Goal: Transaction & Acquisition: Purchase product/service

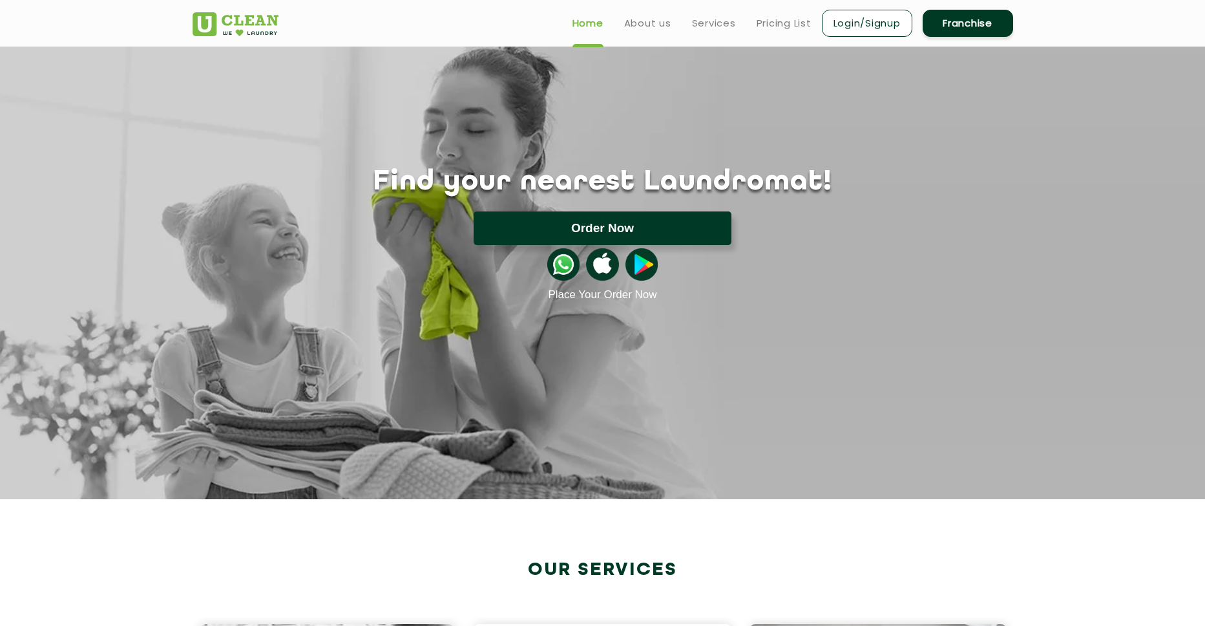
click at [684, 222] on button "Order Now" at bounding box center [603, 228] width 258 height 34
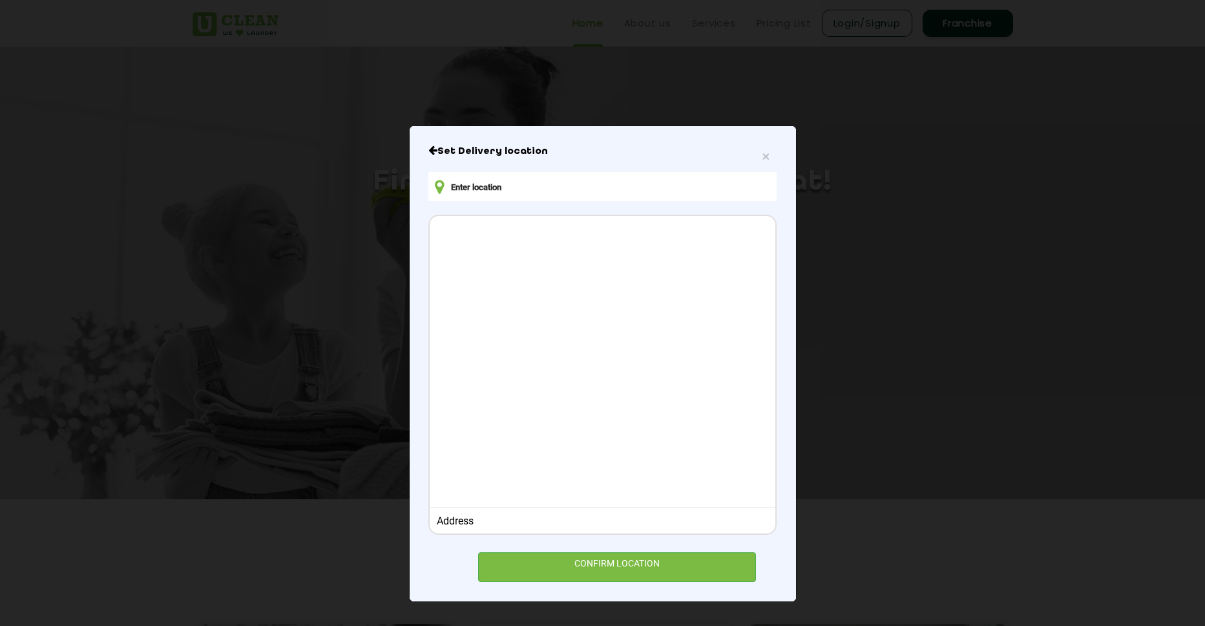
click at [536, 195] on input "text" at bounding box center [603, 186] width 348 height 29
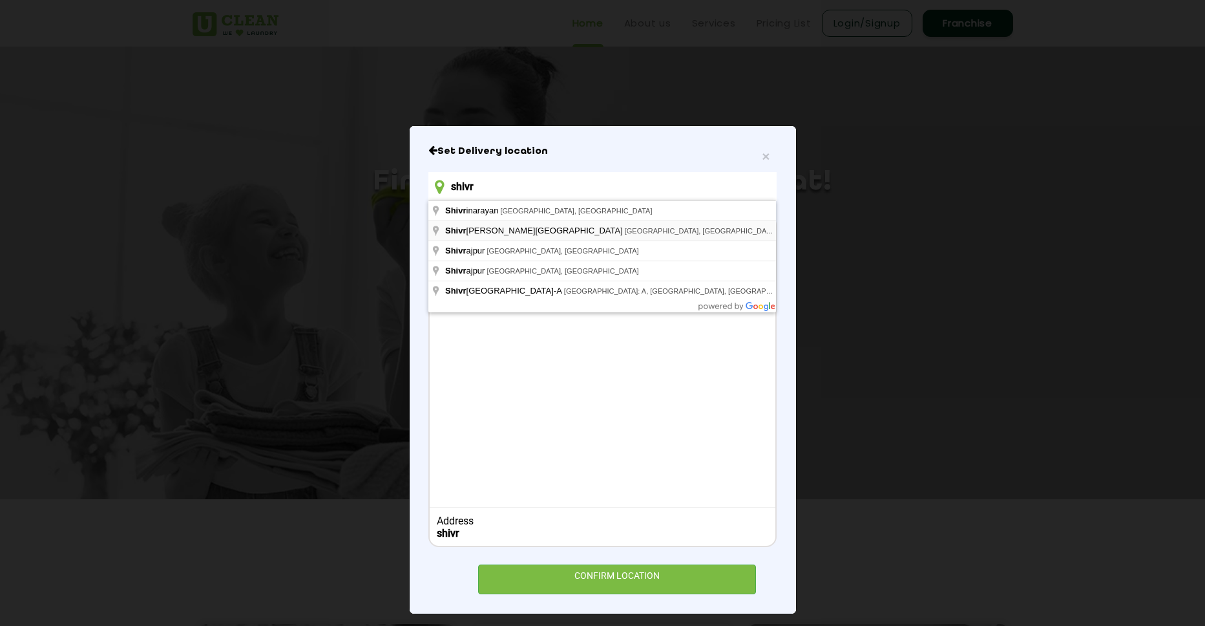
type input "[GEOGRAPHIC_DATA], [GEOGRAPHIC_DATA], [GEOGRAPHIC_DATA], [GEOGRAPHIC_DATA]"
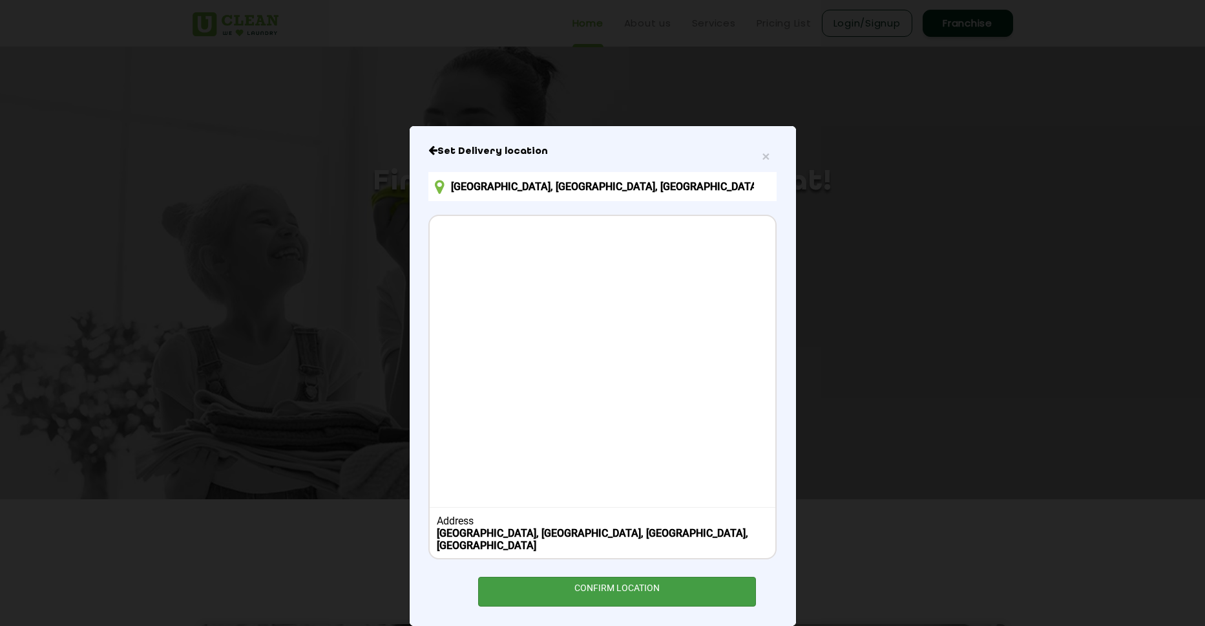
click at [632, 577] on div "CONFIRM LOCATION" at bounding box center [617, 591] width 279 height 29
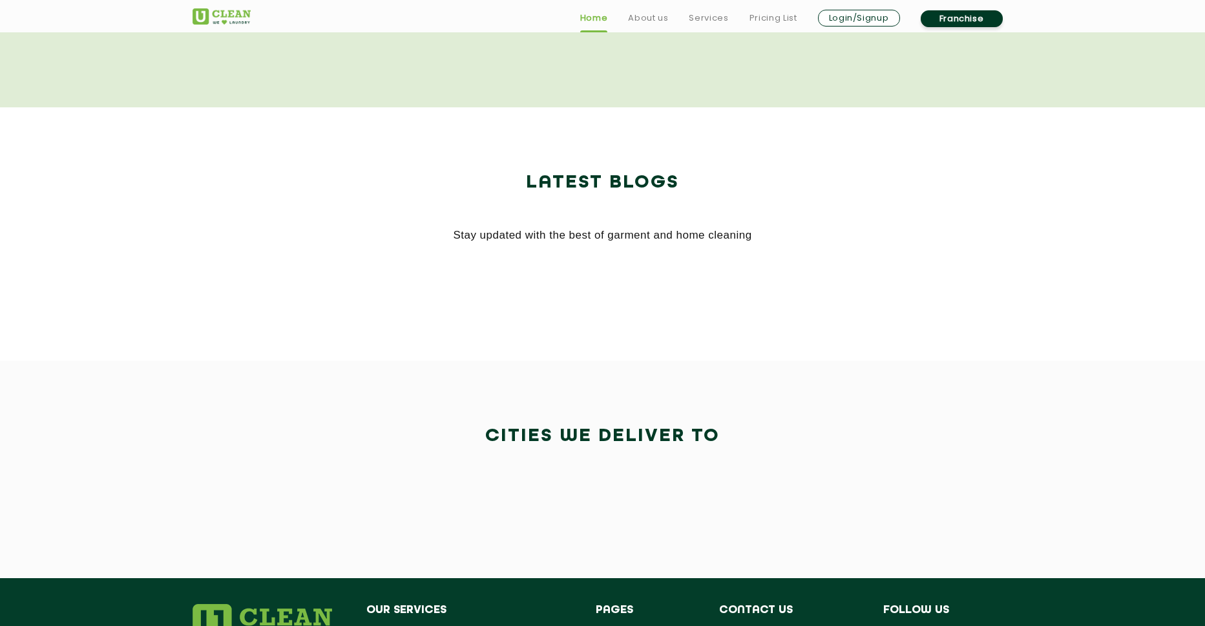
scroll to position [2767, 0]
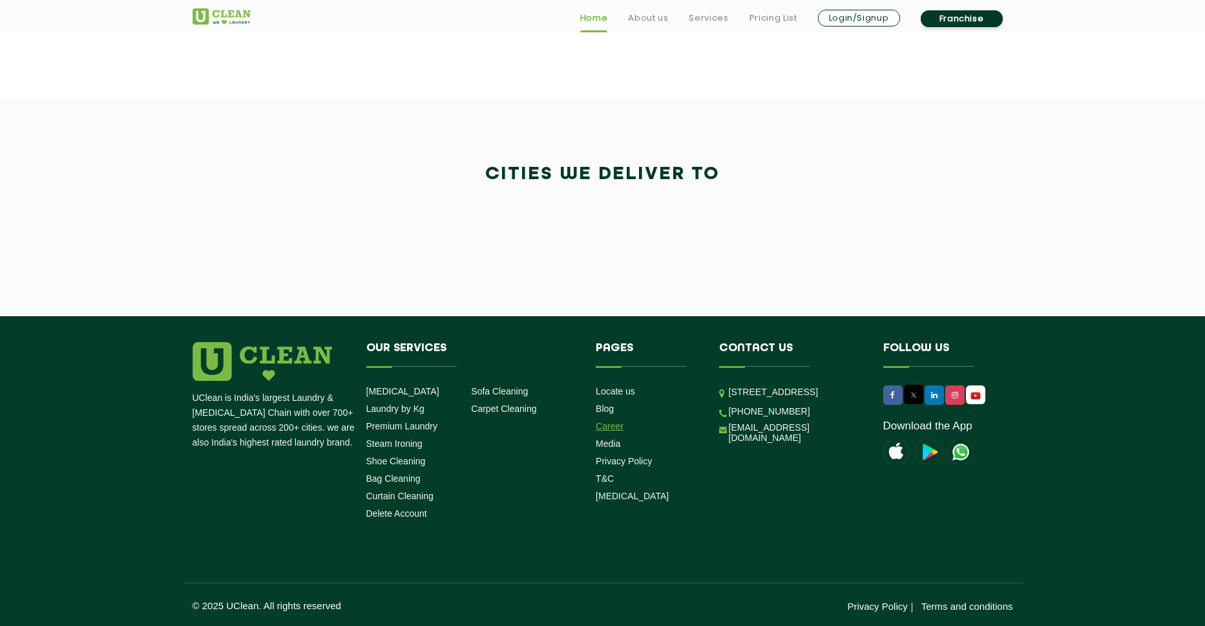
click at [611, 427] on link "Career" at bounding box center [610, 426] width 28 height 10
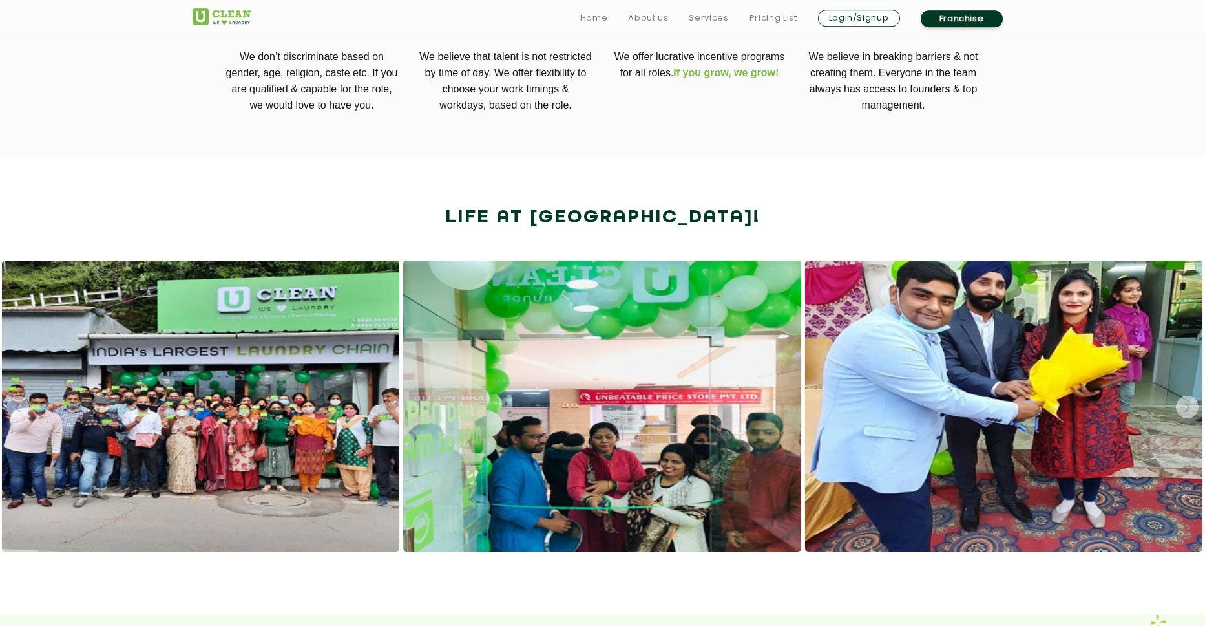
scroll to position [737, 0]
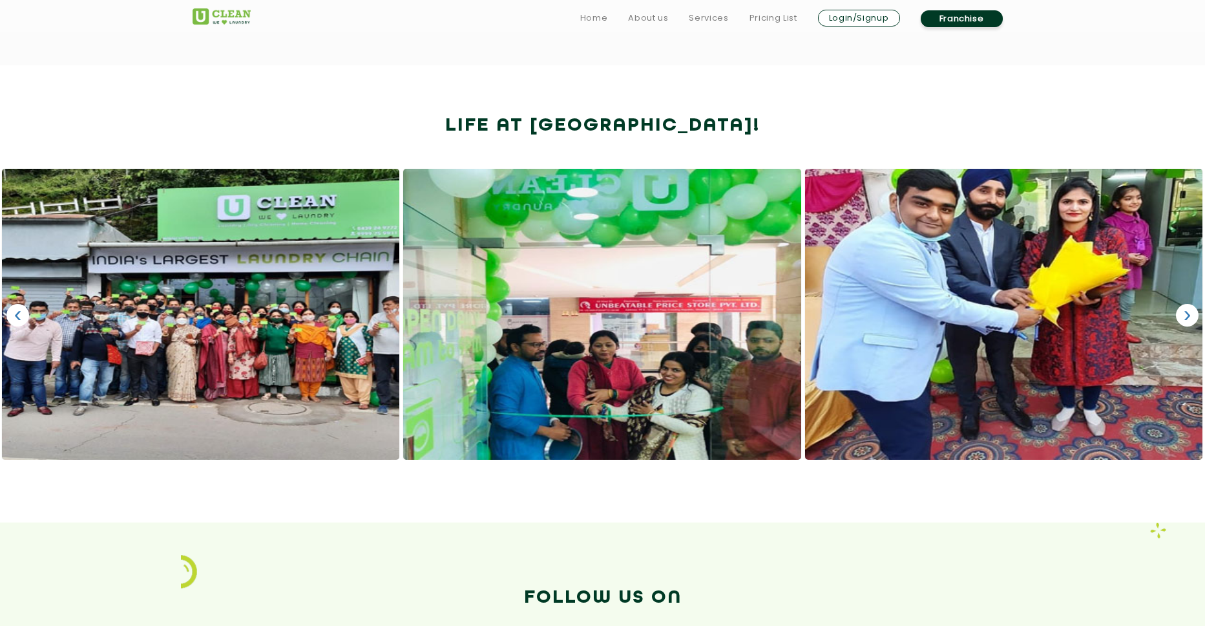
drag, startPoint x: 687, startPoint y: 343, endPoint x: 599, endPoint y: 365, distance: 91.2
click at [599, 365] on span at bounding box center [602, 314] width 398 height 291
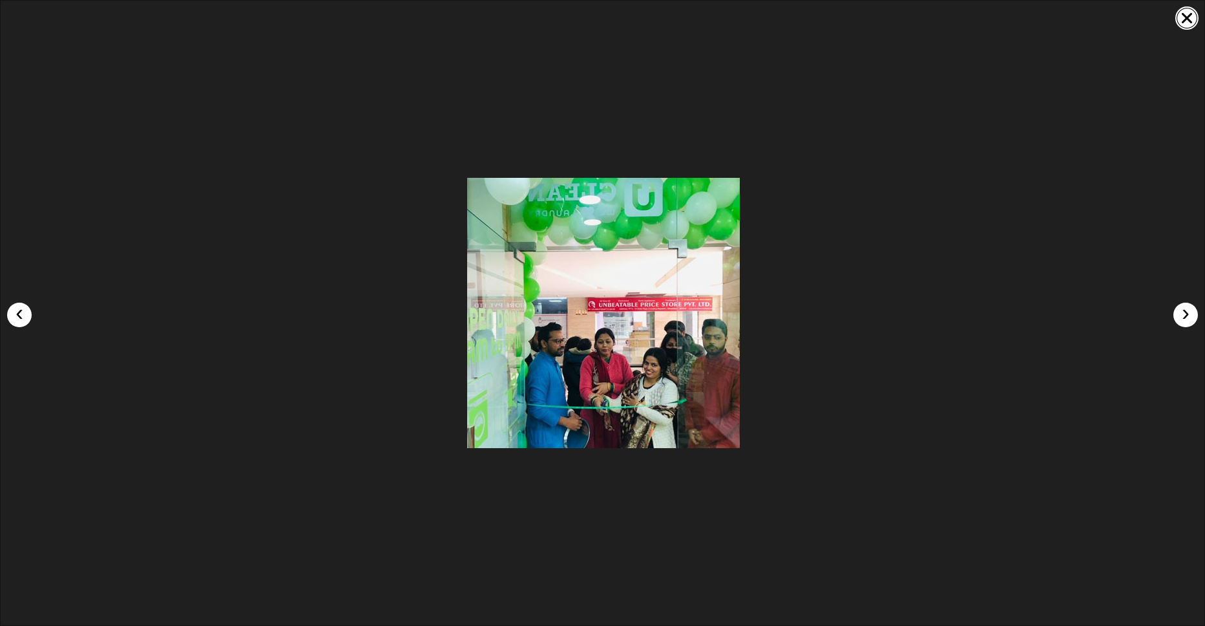
click at [1182, 14] on link at bounding box center [1187, 17] width 23 height 23
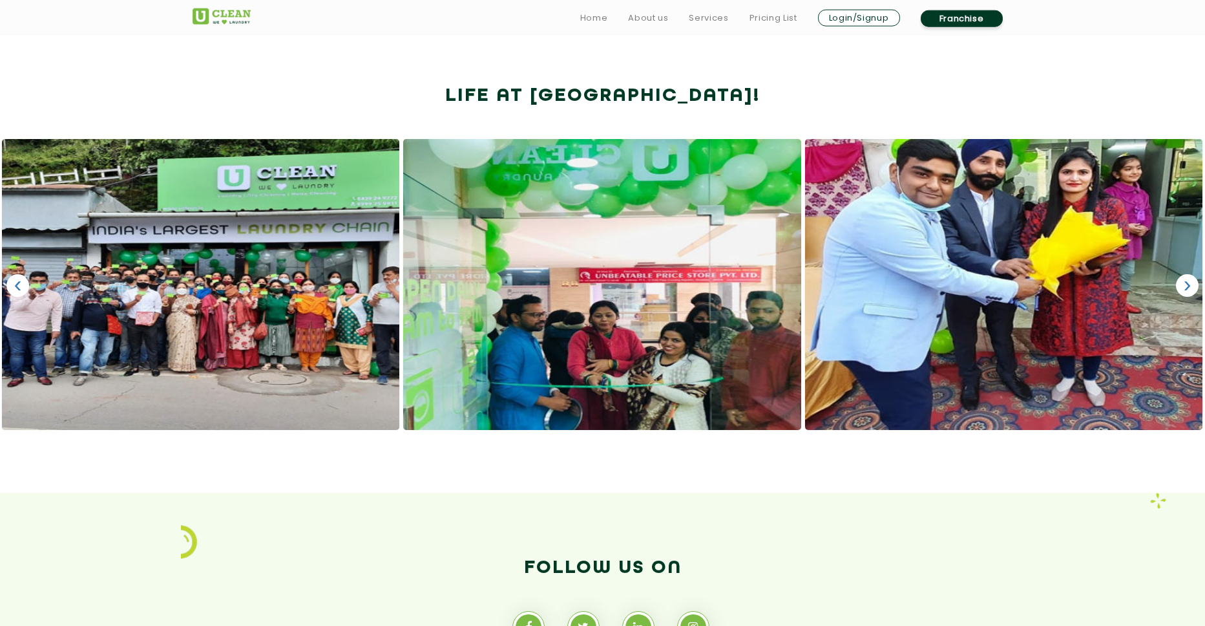
scroll to position [1169, 0]
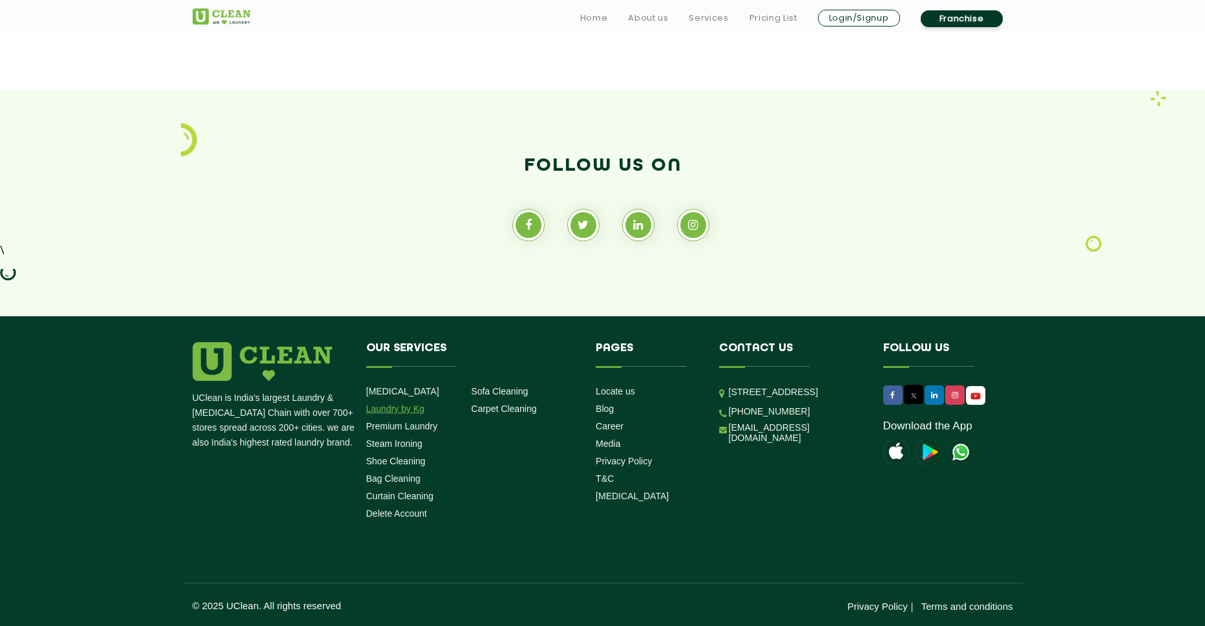
click at [423, 410] on link "Laundry by Kg" at bounding box center [395, 408] width 58 height 10
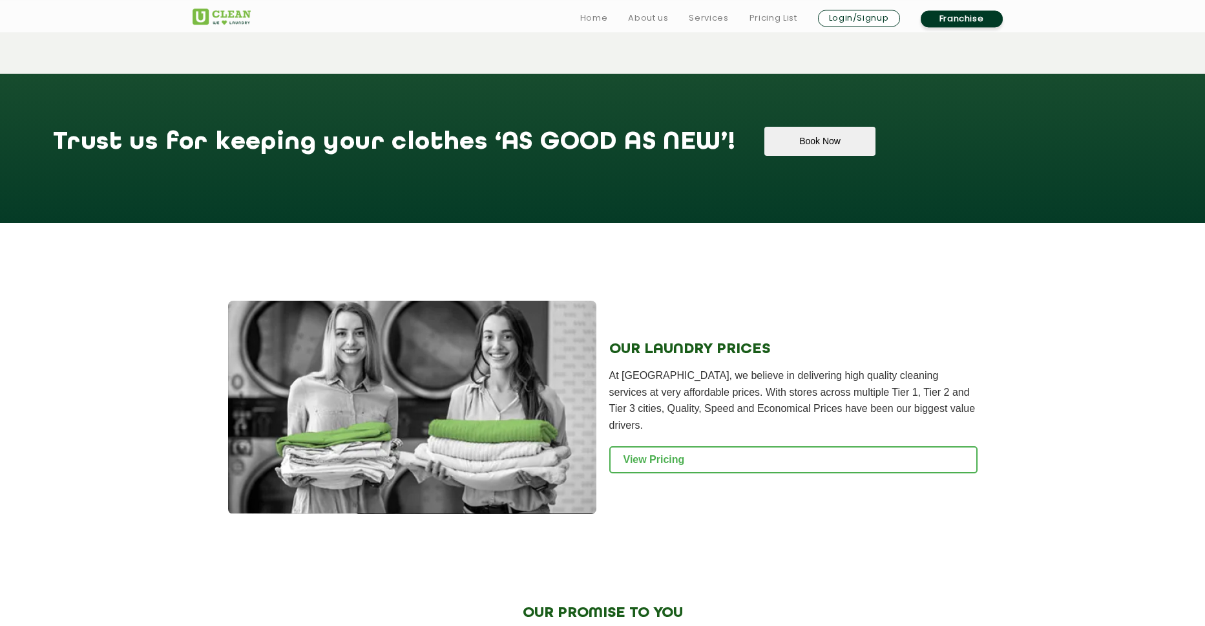
scroll to position [1547, 0]
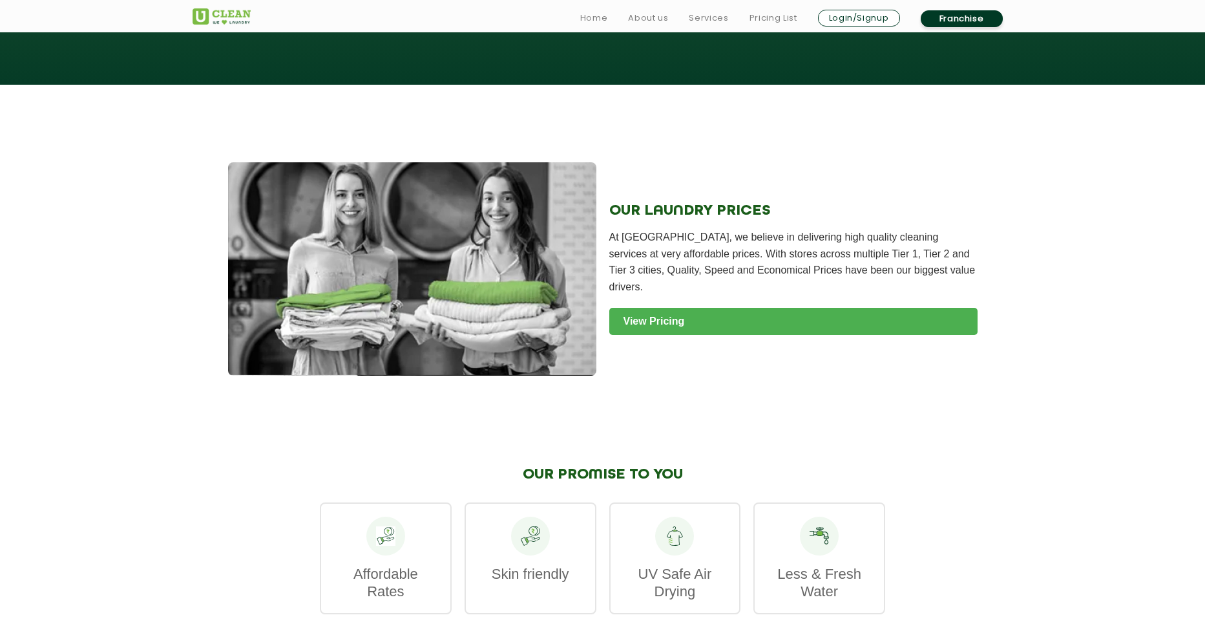
click at [653, 316] on link "View Pricing" at bounding box center [794, 321] width 368 height 27
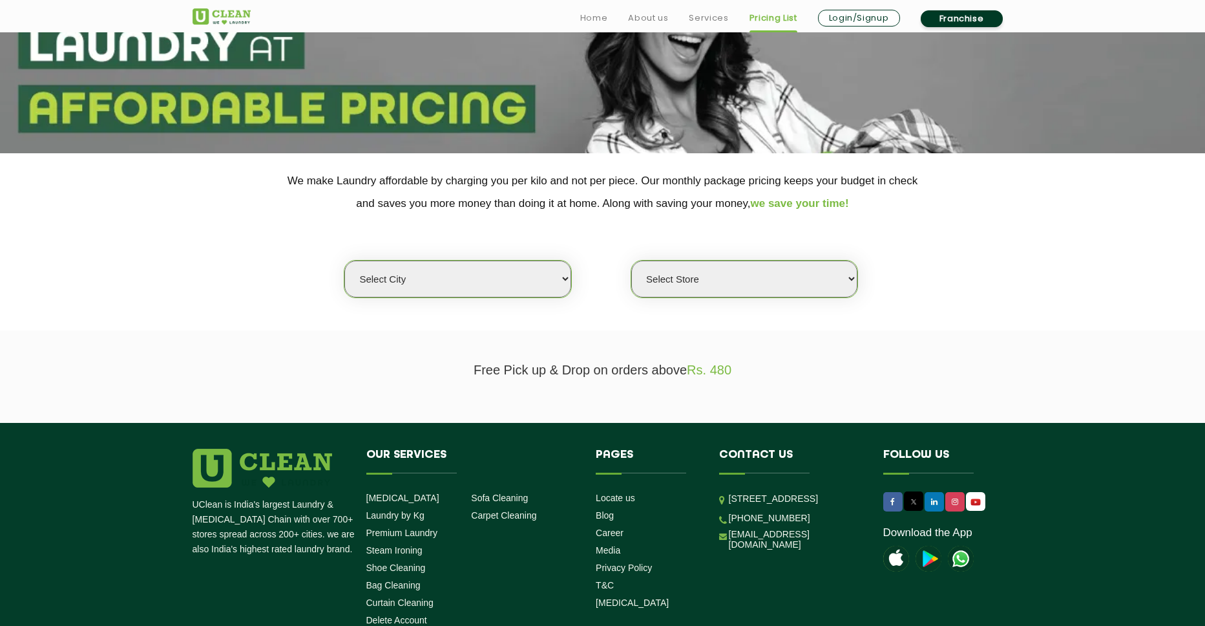
scroll to position [147, 0]
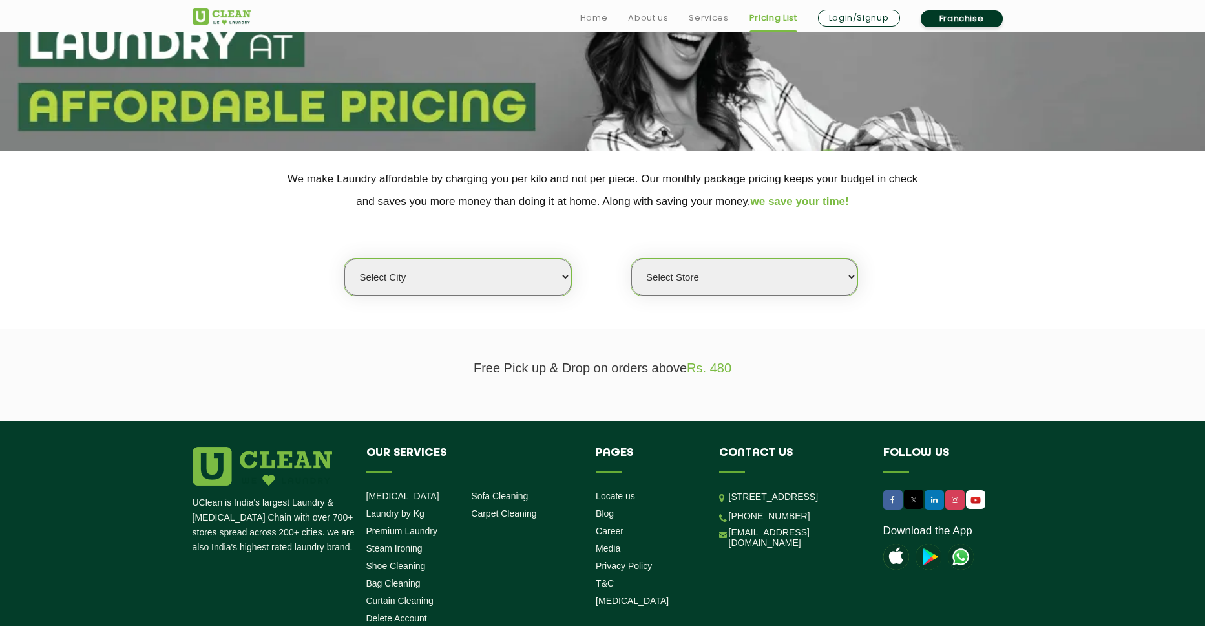
click at [345, 259] on select "Select city" at bounding box center [458, 277] width 226 height 37
click option "Select city" at bounding box center [0, 0] width 0 height 0
click at [632, 259] on select "Select Store" at bounding box center [745, 277] width 226 height 37
click at [591, 324] on section "We make Laundry affordable by charging you per kilo and not per piece. Our mont…" at bounding box center [602, 239] width 1205 height 177
drag, startPoint x: 462, startPoint y: 369, endPoint x: 776, endPoint y: 383, distance: 314.4
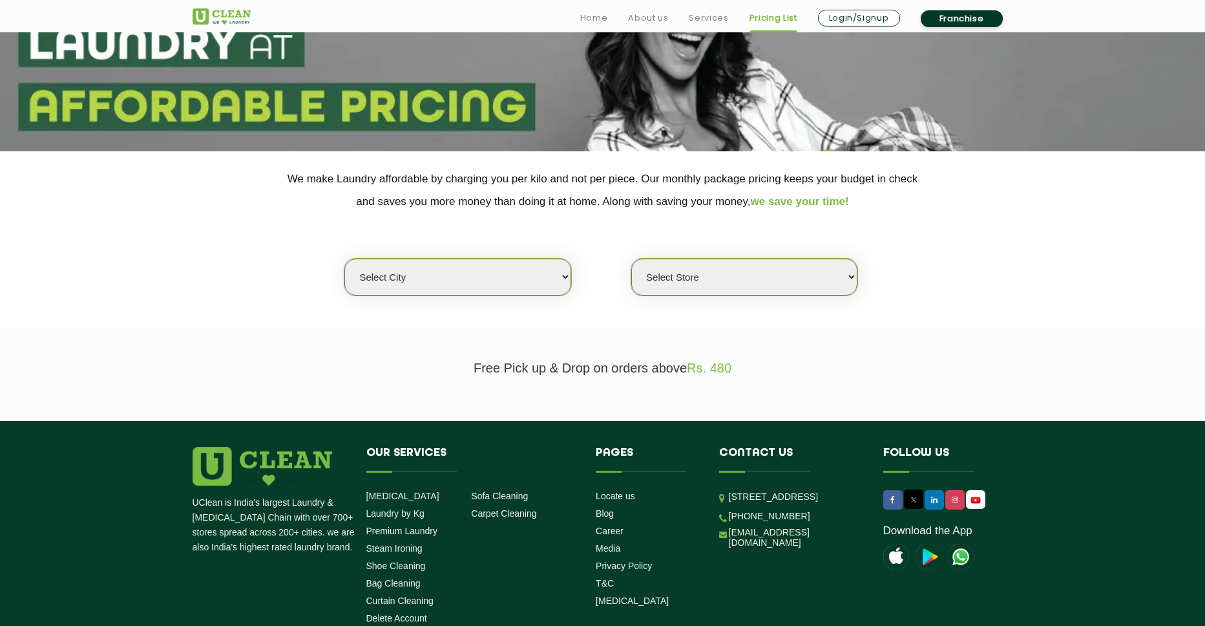
click at [776, 383] on section "Free Pick up & Drop on orders above Rs. 480" at bounding box center [602, 374] width 1205 height 92
click at [660, 361] on p "Free Pick up & Drop on orders above Rs. 480" at bounding box center [603, 368] width 821 height 15
click at [720, 376] on p "Free Pick up & Drop on orders above Rs. 480" at bounding box center [603, 368] width 821 height 15
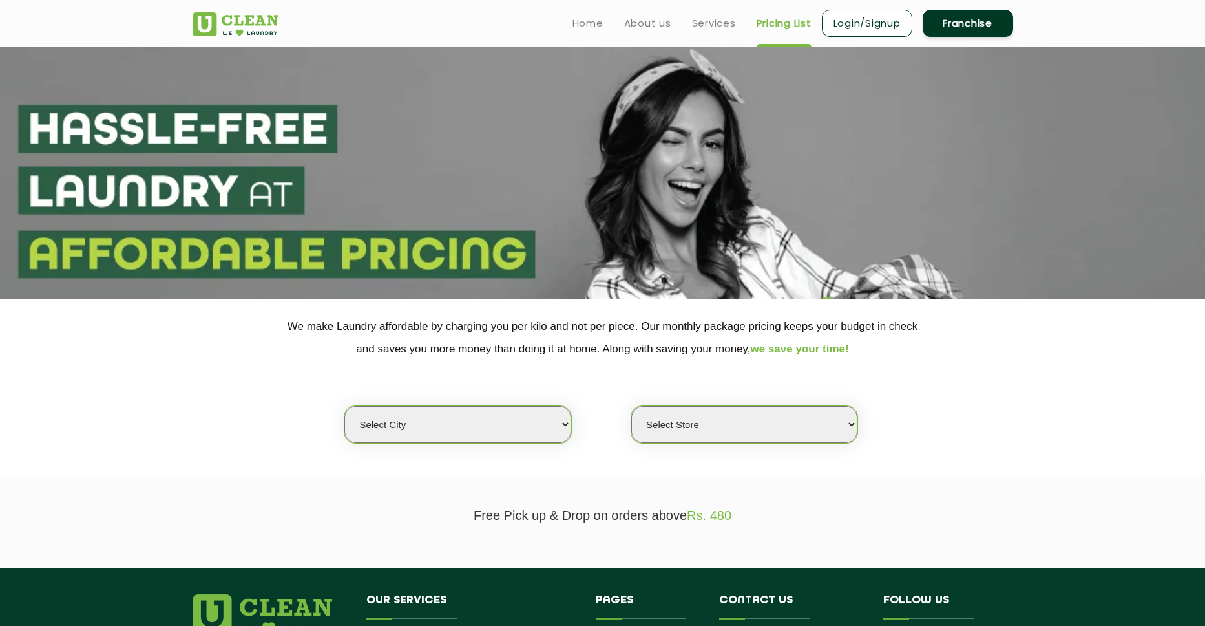
click at [345, 406] on select "Select city" at bounding box center [458, 424] width 226 height 37
click option "Select city" at bounding box center [0, 0] width 0 height 0
click at [789, 343] on span "we save your time!" at bounding box center [800, 349] width 98 height 12
click at [632, 406] on select "Select Store" at bounding box center [745, 424] width 226 height 37
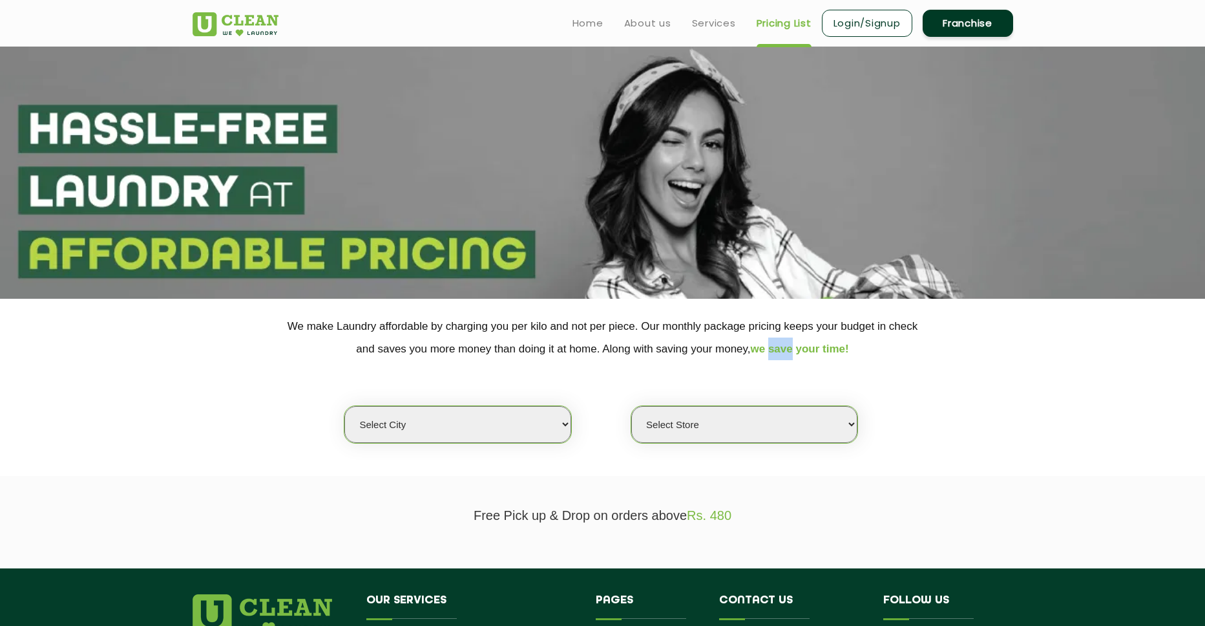
click option "Select Store" at bounding box center [0, 0] width 0 height 0
click at [632, 406] on select "Select Store" at bounding box center [745, 424] width 226 height 37
click at [464, 405] on div "Select city Select Store" at bounding box center [603, 405] width 616 height 0
click at [345, 406] on select "Select city" at bounding box center [458, 424] width 226 height 37
click at [259, 380] on div "Select city Select Store" at bounding box center [603, 401] width 840 height 83
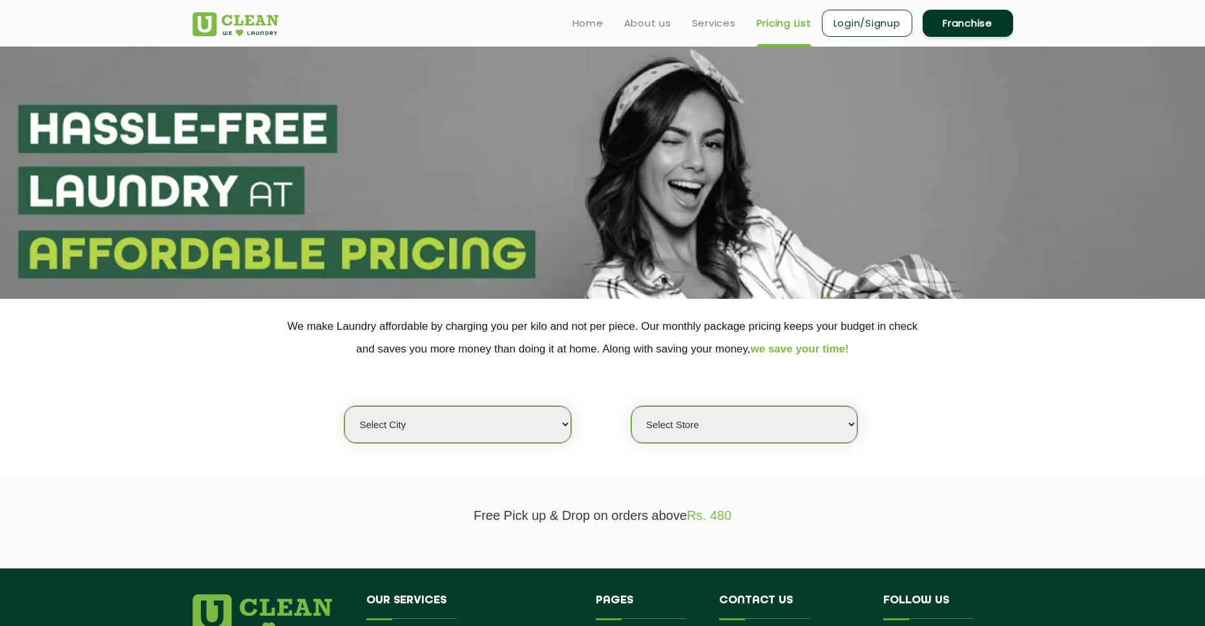
scroll to position [253, 0]
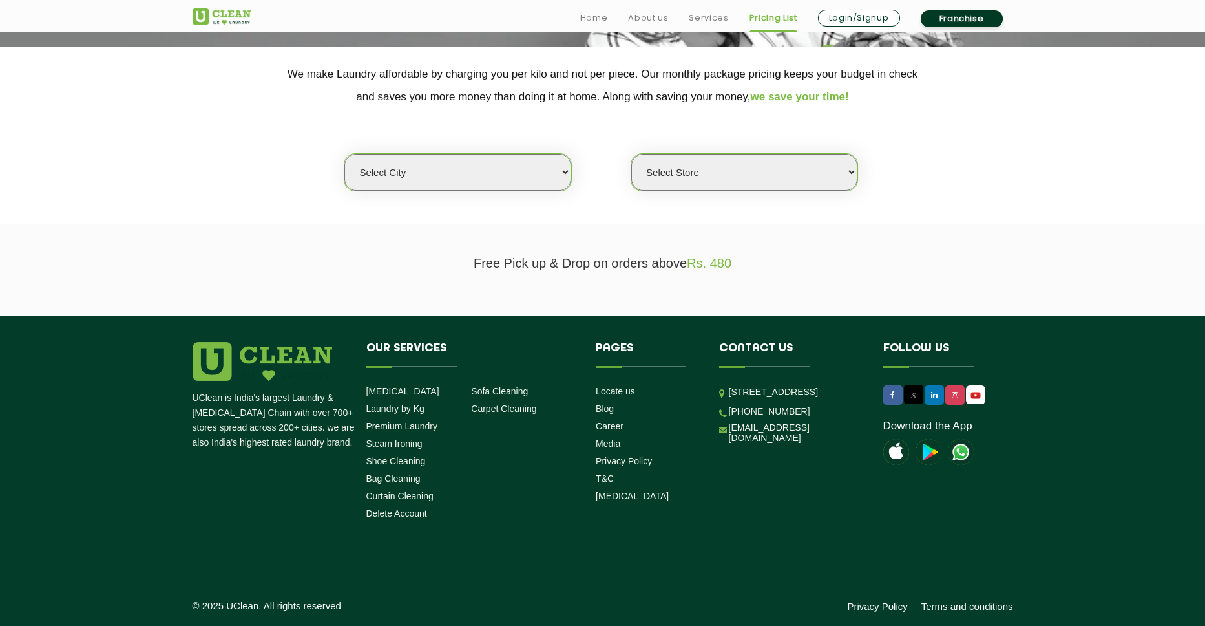
click at [504, 206] on section "We make Laundry affordable by charging you per kilo and not per piece. Our mont…" at bounding box center [602, 135] width 1205 height 177
click at [345, 154] on select "Select city" at bounding box center [458, 172] width 226 height 37
click option "Select city" at bounding box center [0, 0] width 0 height 0
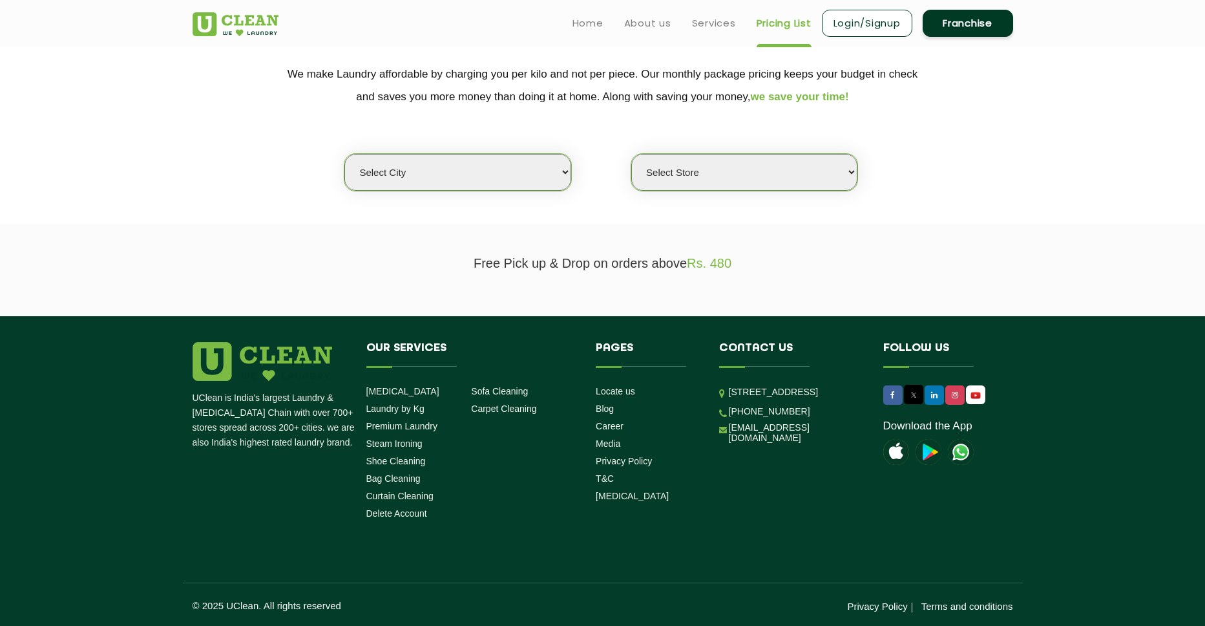
scroll to position [0, 0]
